Goal: Task Accomplishment & Management: Manage account settings

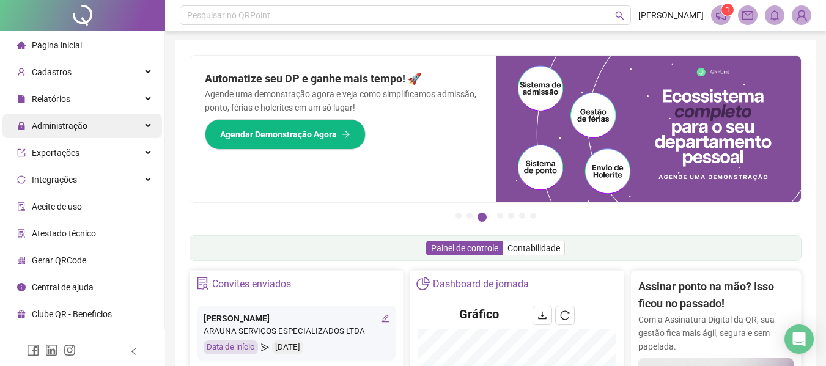
click at [47, 121] on span "Administração" at bounding box center [60, 126] width 56 height 10
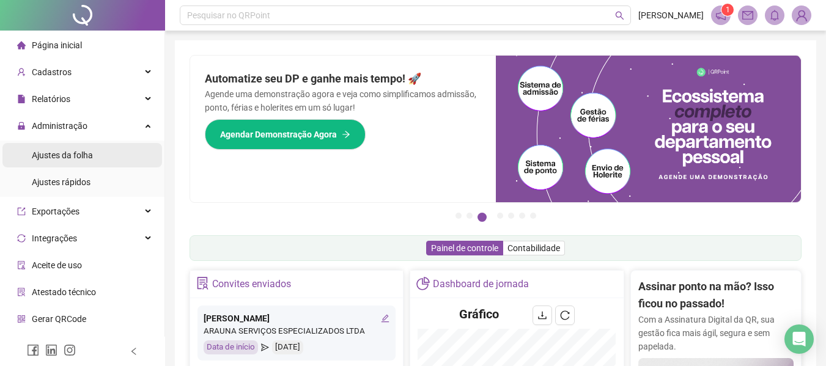
click at [65, 152] on span "Ajustes da folha" at bounding box center [62, 155] width 61 height 10
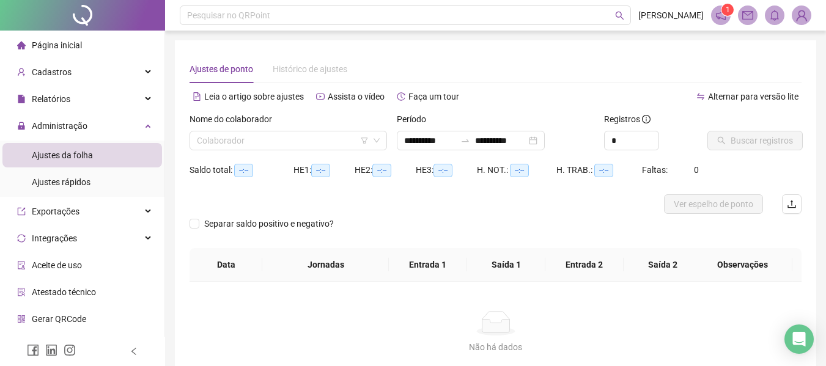
type input "**********"
click at [268, 135] on input "search" at bounding box center [283, 140] width 172 height 18
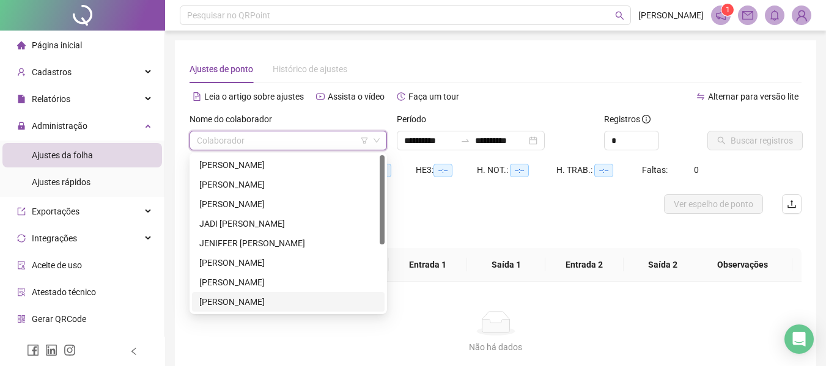
click at [267, 295] on div "[PERSON_NAME]" at bounding box center [288, 302] width 192 height 20
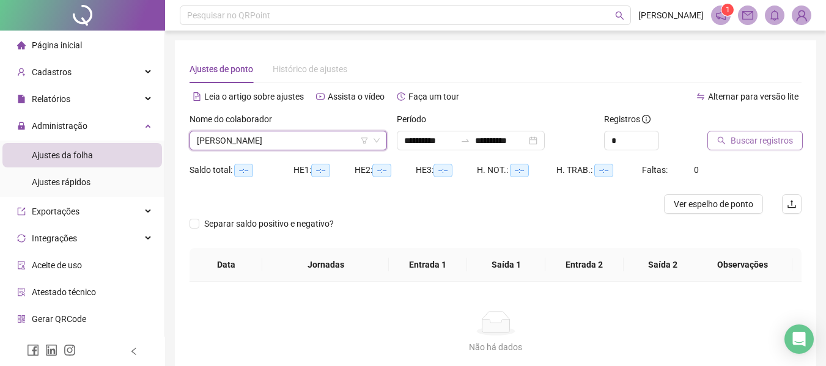
click at [793, 135] on button "Buscar registros" at bounding box center [754, 141] width 95 height 20
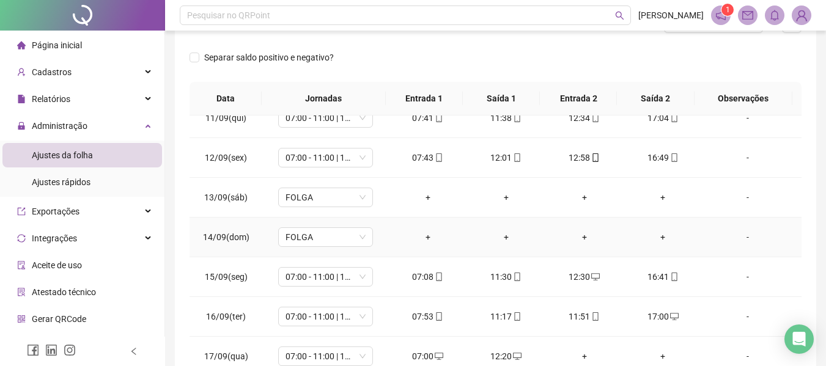
scroll to position [258, 0]
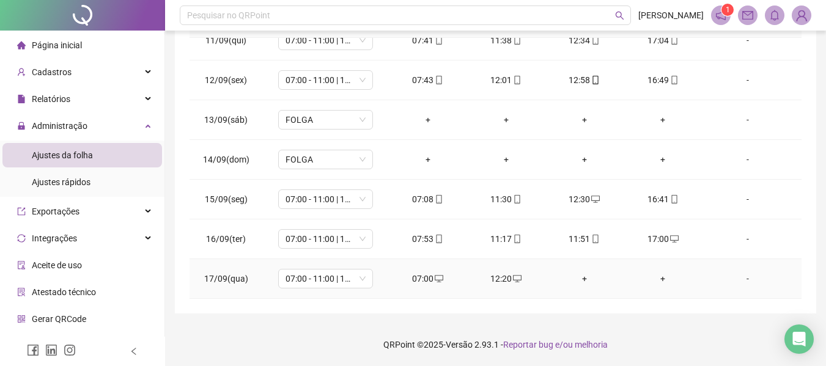
click at [576, 279] on div "+" at bounding box center [584, 278] width 59 height 13
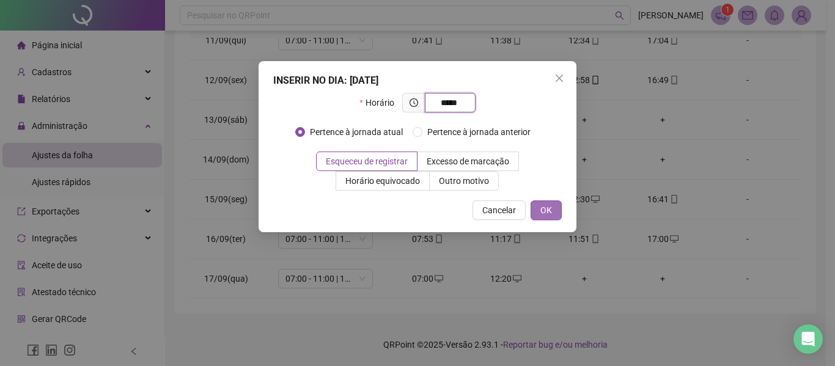
type input "*****"
click at [551, 203] on button "OK" at bounding box center [545, 210] width 31 height 20
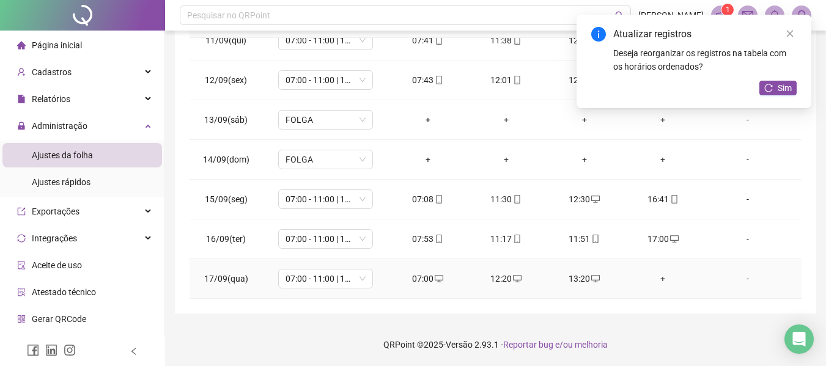
click at [654, 281] on div "+" at bounding box center [662, 278] width 59 height 13
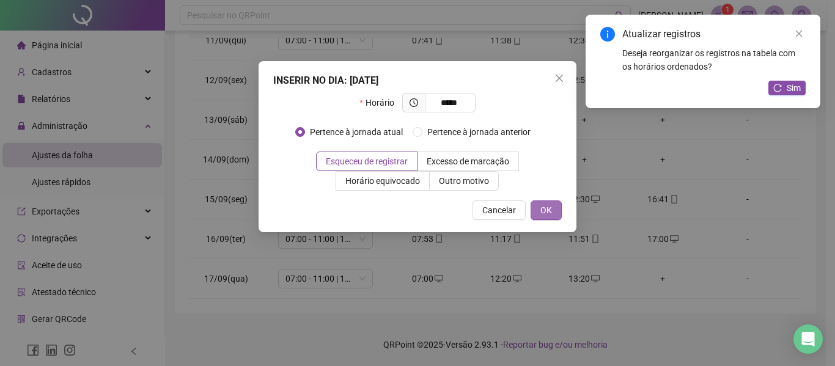
type input "*****"
click at [541, 210] on span "OK" at bounding box center [546, 209] width 12 height 13
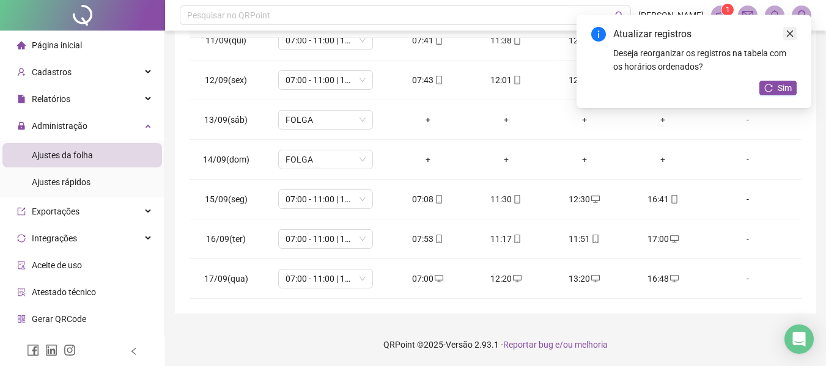
click at [789, 33] on icon "close" at bounding box center [789, 34] width 7 height 7
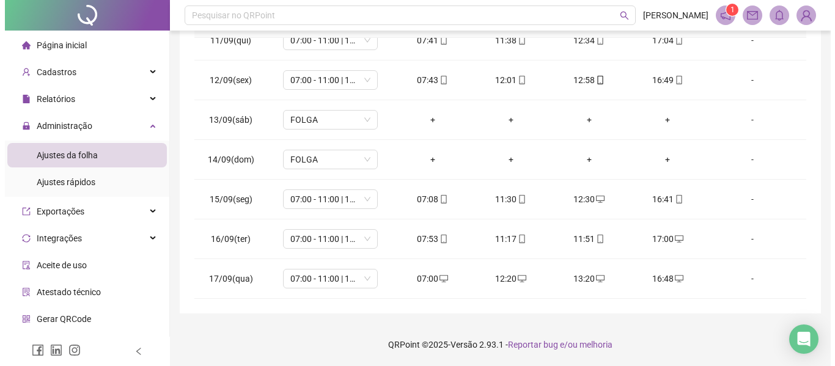
scroll to position [14, 0]
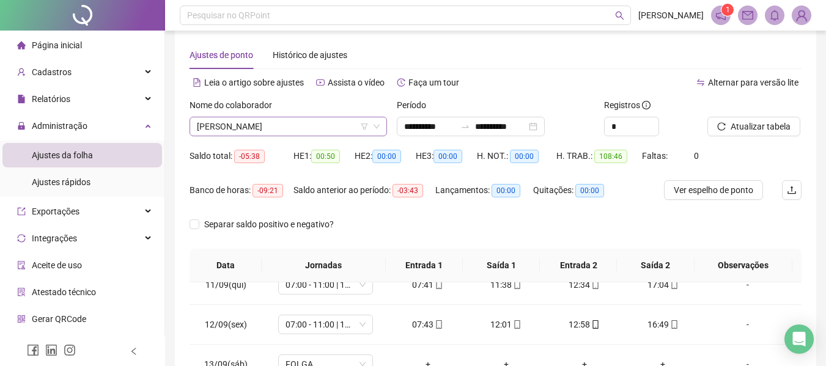
click at [271, 125] on span "[PERSON_NAME]" at bounding box center [288, 126] width 183 height 18
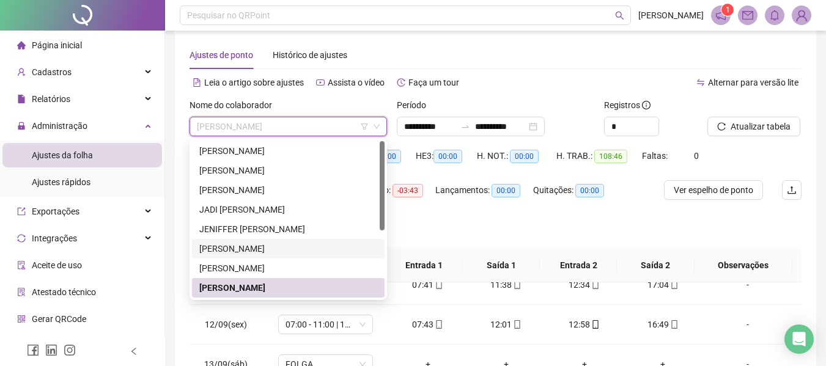
click at [277, 249] on div "[PERSON_NAME]" at bounding box center [288, 248] width 178 height 13
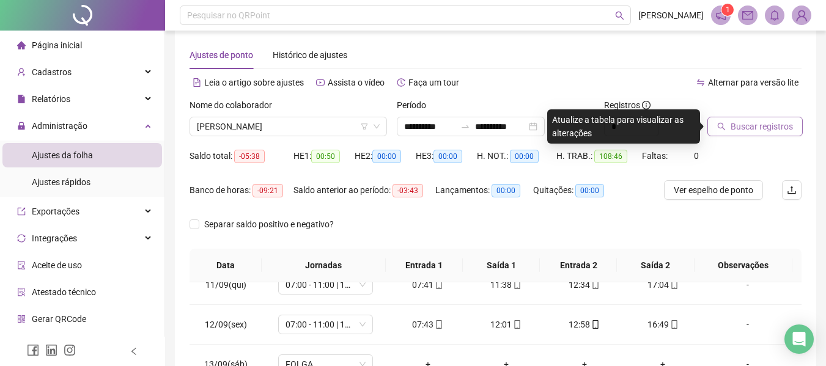
click at [783, 125] on span "Buscar registros" at bounding box center [761, 126] width 62 height 13
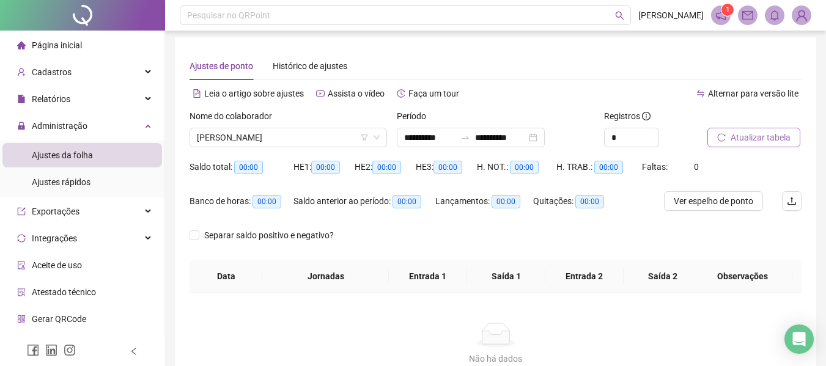
scroll to position [0, 0]
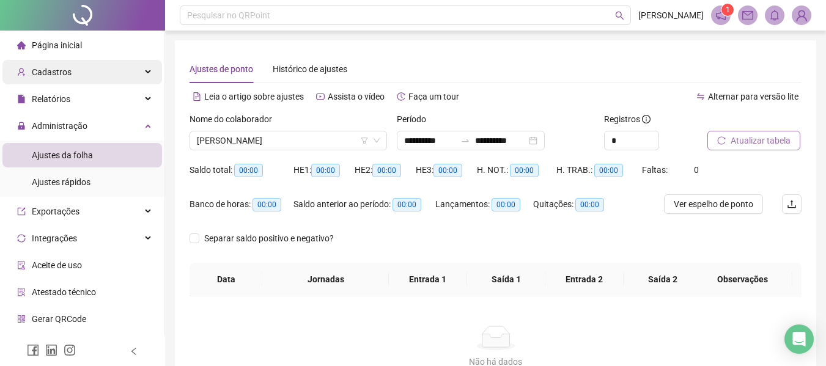
click at [60, 78] on span "Cadastros" at bounding box center [44, 72] width 54 height 24
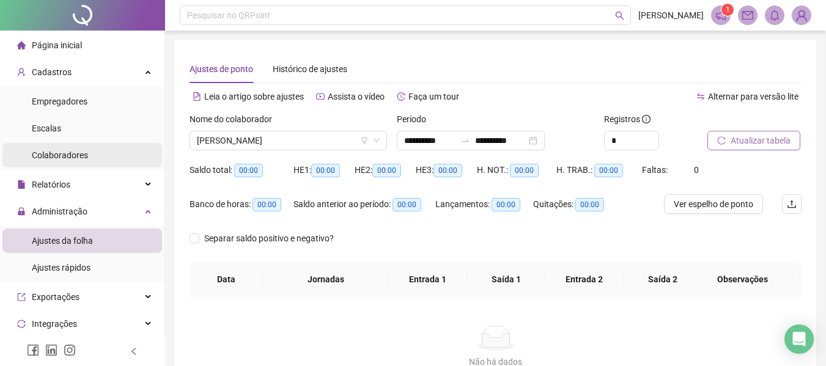
click at [84, 158] on span "Colaboradores" at bounding box center [60, 155] width 56 height 10
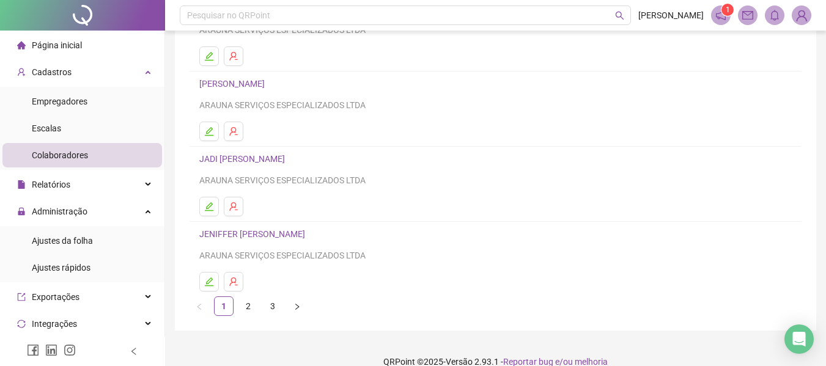
scroll to position [225, 0]
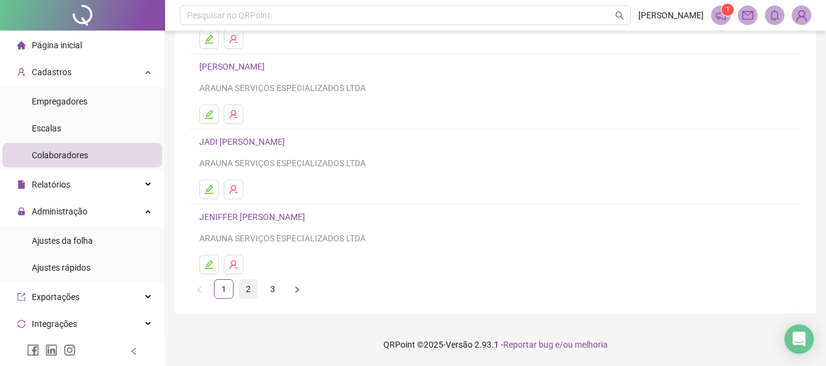
click at [254, 290] on link "2" at bounding box center [248, 289] width 18 height 18
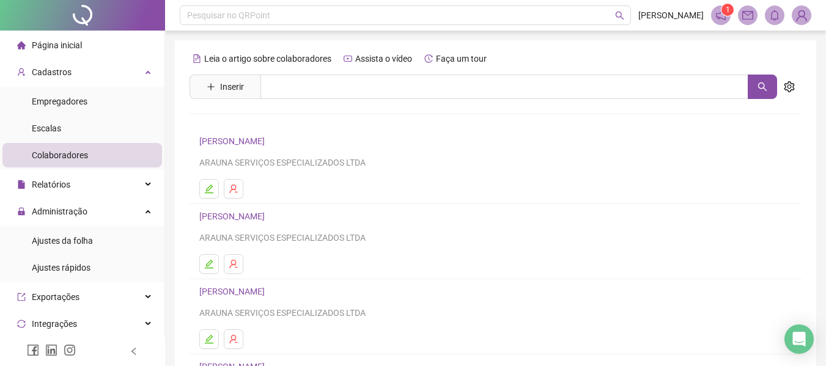
click at [230, 144] on link "[PERSON_NAME]" at bounding box center [233, 141] width 69 height 10
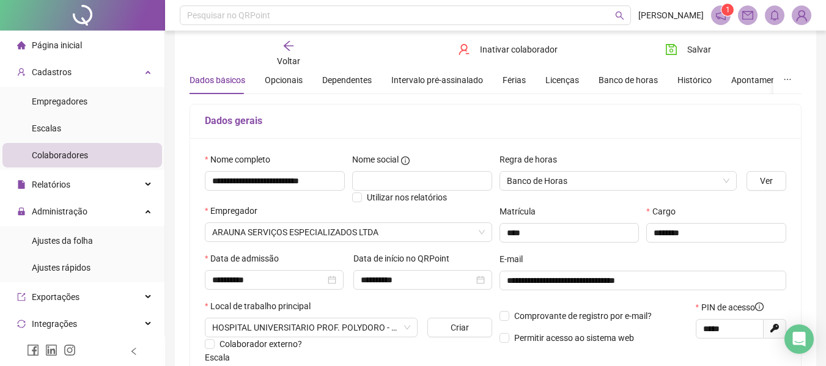
scroll to position [61, 0]
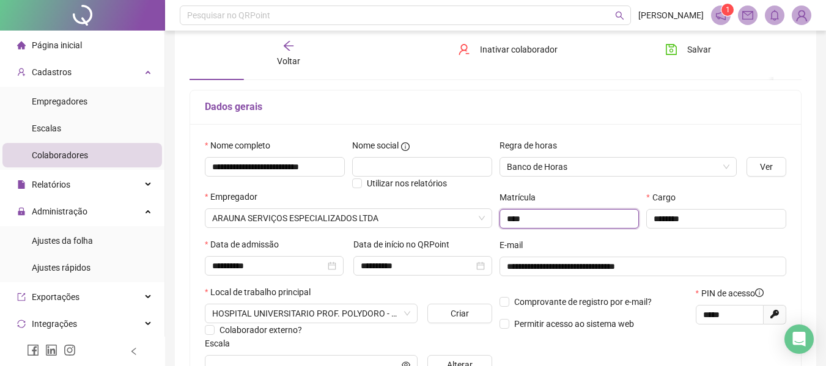
click at [521, 222] on input "****" at bounding box center [569, 219] width 140 height 20
click at [298, 53] on div "Voltar" at bounding box center [288, 54] width 94 height 28
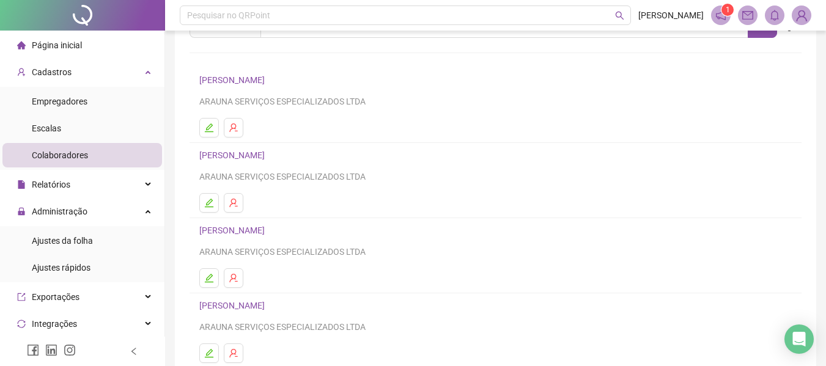
click at [714, 258] on div "ARAUNA SERVIÇOS ESPECIALIZADOS LTDA" at bounding box center [495, 251] width 592 height 13
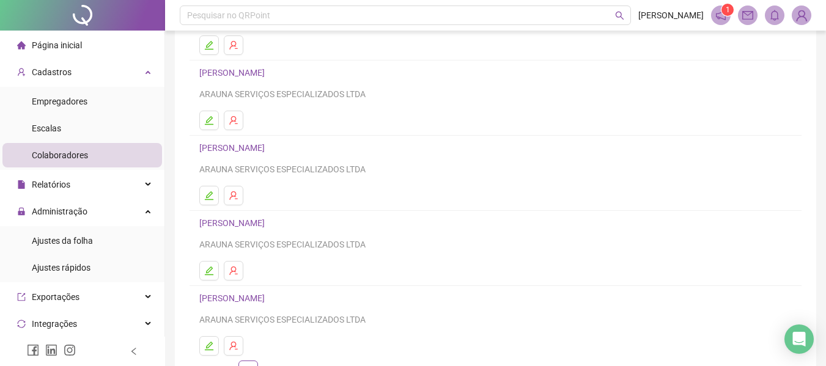
scroll to position [225, 0]
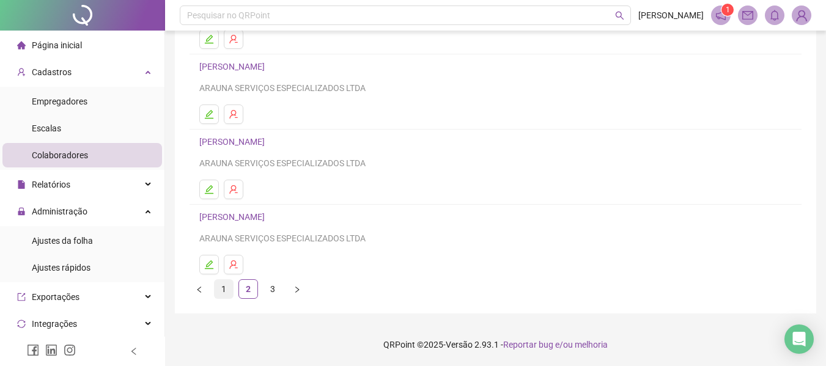
click at [218, 291] on link "1" at bounding box center [223, 289] width 18 height 18
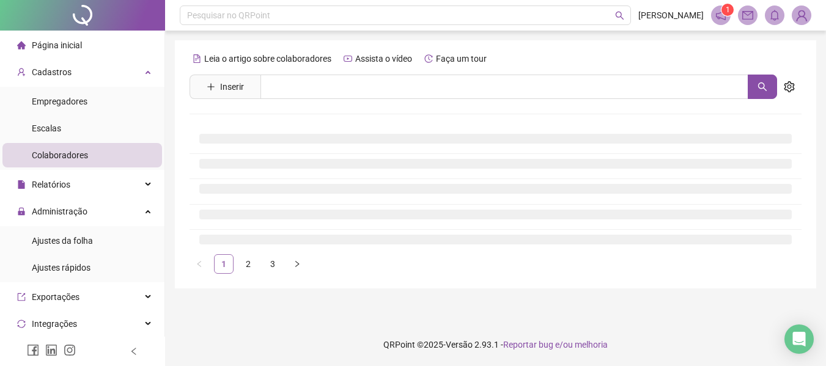
scroll to position [0, 0]
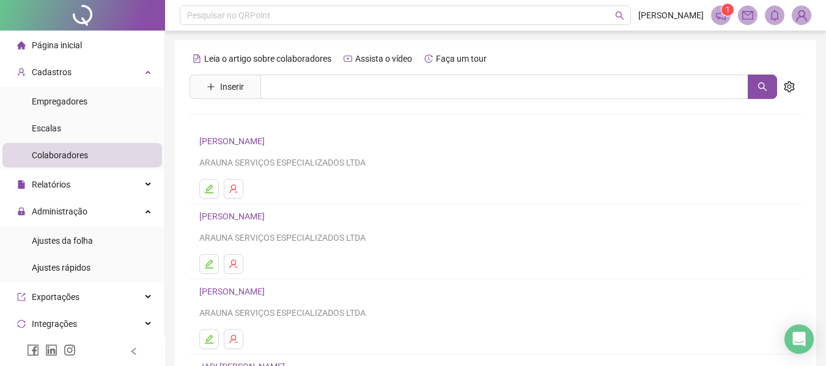
click at [719, 233] on div "ARAUNA SERVIÇOS ESPECIALIZADOS LTDA" at bounding box center [495, 237] width 592 height 13
